Goal: Task Accomplishment & Management: Manage account settings

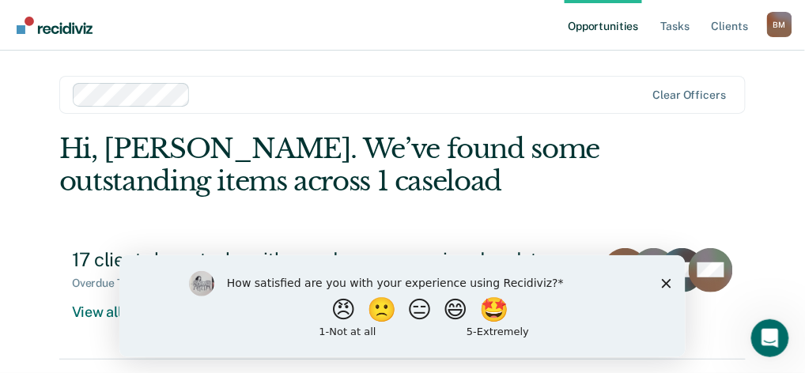
click at [667, 285] on icon "Close survey" at bounding box center [665, 282] width 9 height 9
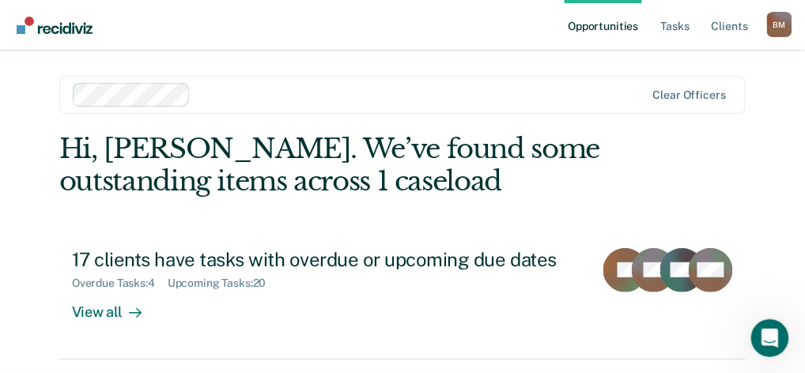
drag, startPoint x: 469, startPoint y: 225, endPoint x: 467, endPoint y: 218, distance: 8.3
click at [469, 225] on div "Hi, Brent. We’ve found some outstanding items across 1 caseload 17 clients have…" at bounding box center [402, 246] width 687 height 227
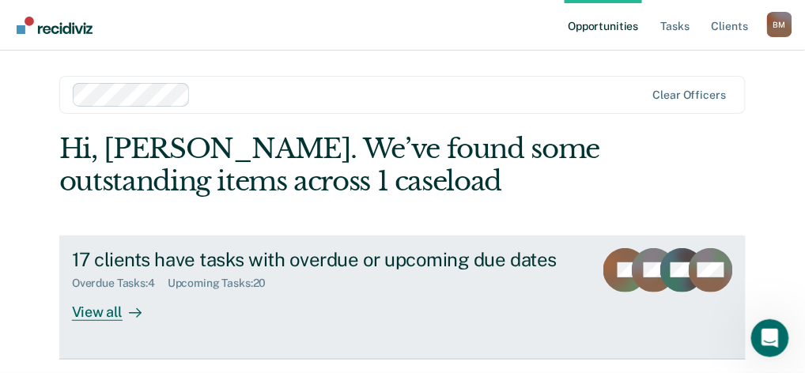
click at [103, 315] on div "View all" at bounding box center [116, 305] width 89 height 31
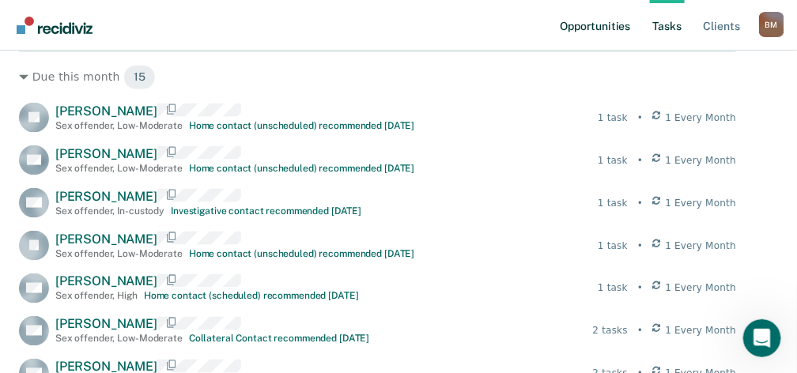
scroll to position [475, 0]
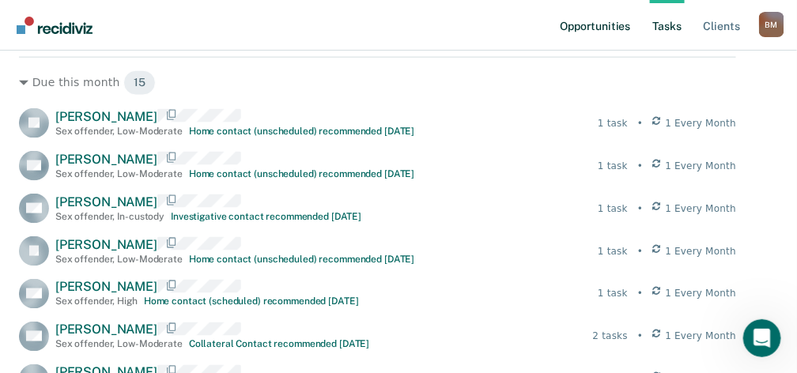
click at [595, 23] on link "Opportunities" at bounding box center [595, 25] width 77 height 51
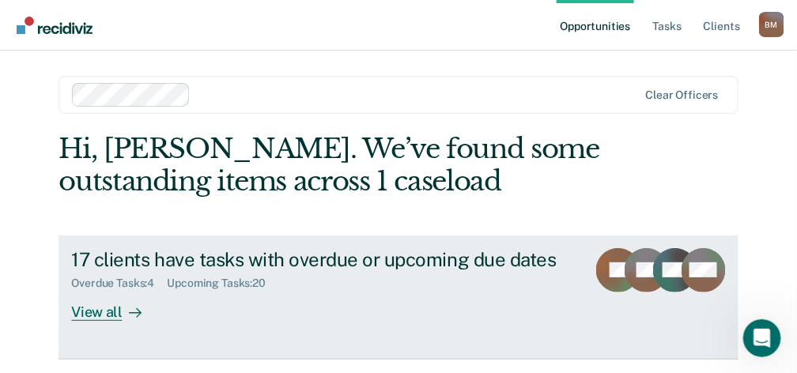
click at [99, 310] on div "View all" at bounding box center [115, 305] width 89 height 31
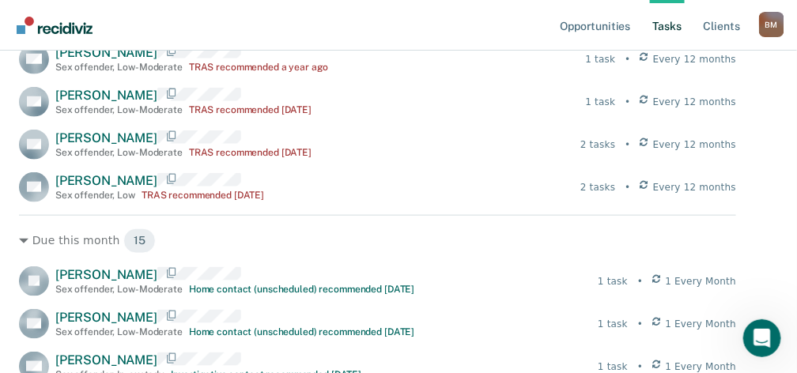
scroll to position [422, 0]
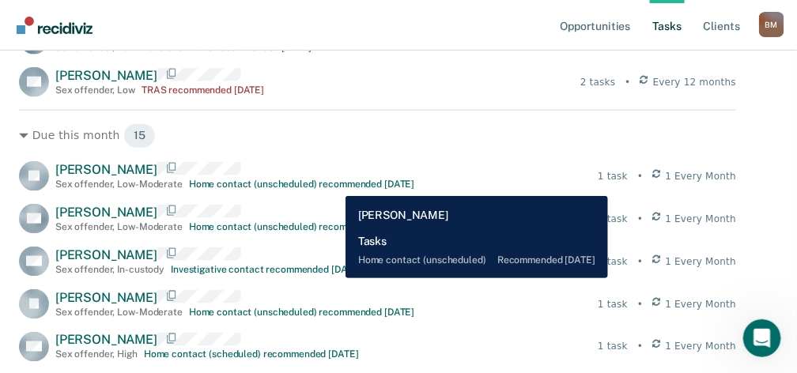
click at [334, 184] on div "Home contact (unscheduled) recommended [DATE]" at bounding box center [302, 184] width 226 height 11
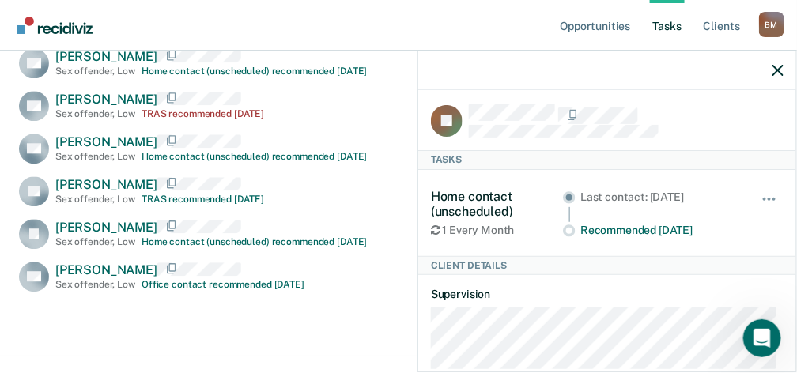
scroll to position [0, 0]
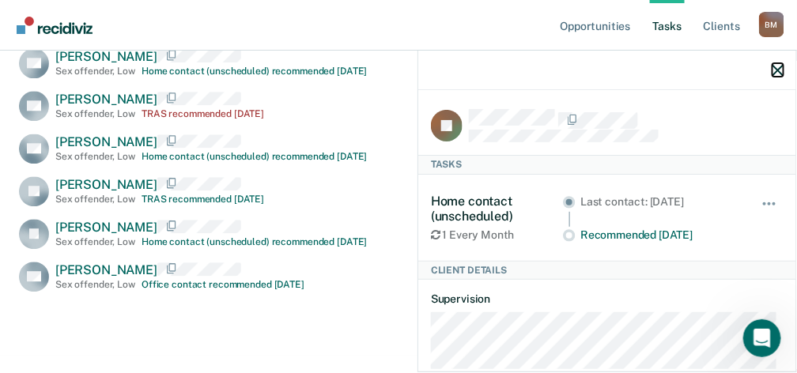
click at [779, 68] on icon "button" at bounding box center [778, 70] width 11 height 11
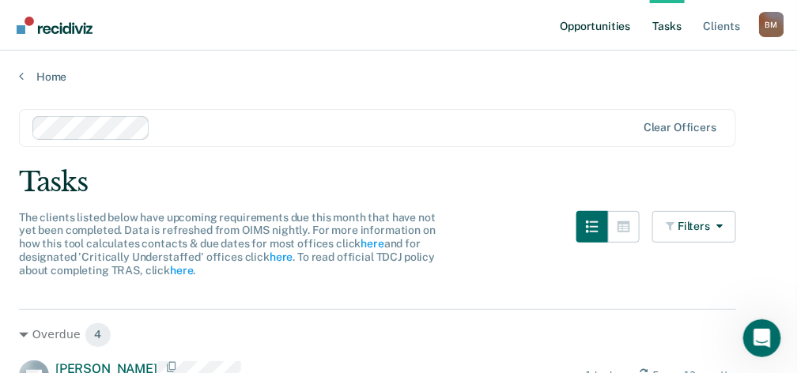
click at [598, 19] on link "Opportunities" at bounding box center [595, 25] width 77 height 51
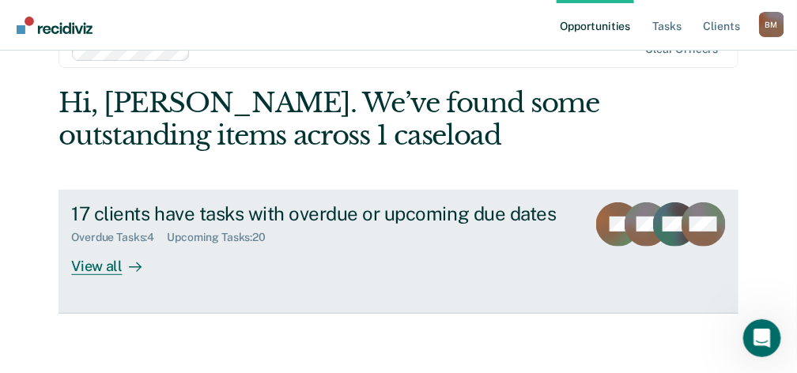
scroll to position [49, 0]
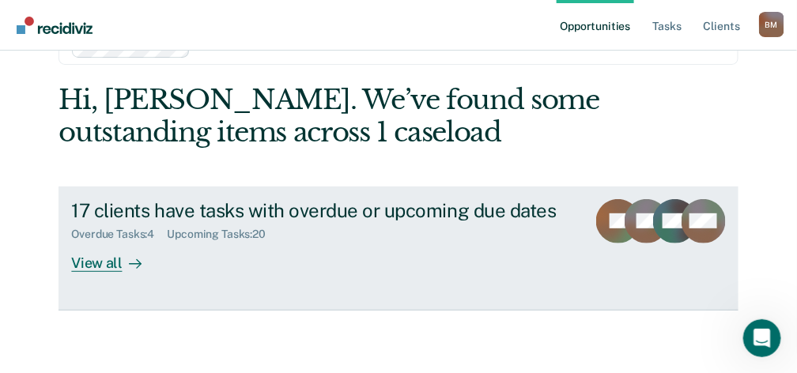
click at [225, 233] on div "Upcoming Tasks : 20" at bounding box center [223, 234] width 112 height 13
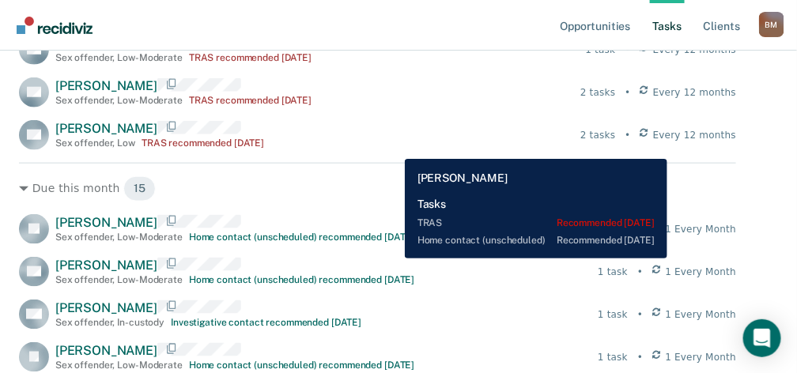
scroll to position [52, 0]
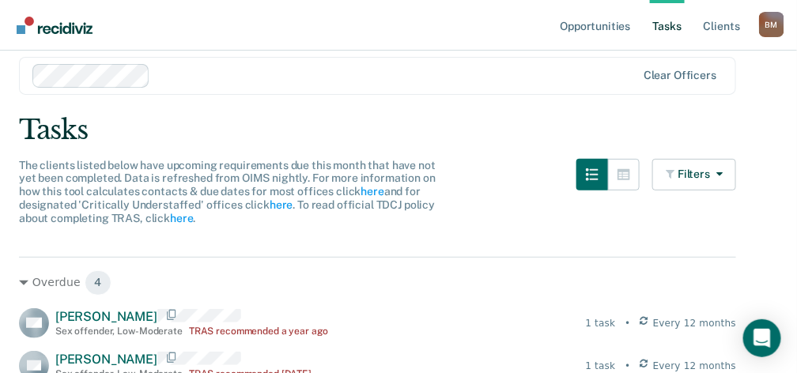
click at [298, 28] on nav "Opportunities Tasks Client s [PERSON_NAME] [PERSON_NAME] Profile How it works L…" at bounding box center [398, 25] width 797 height 51
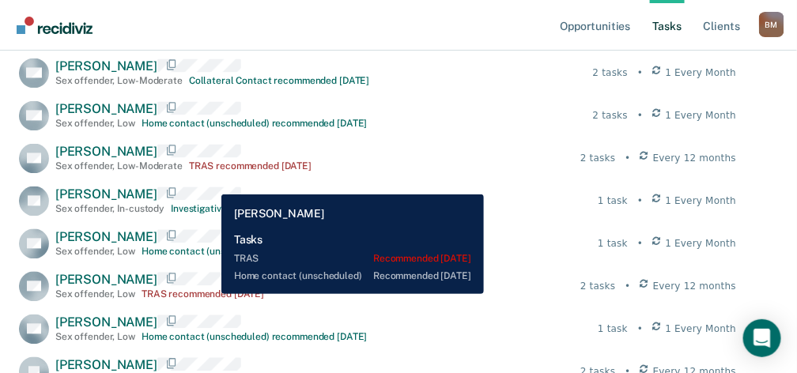
scroll to position [791, 0]
